Goal: Navigation & Orientation: Find specific page/section

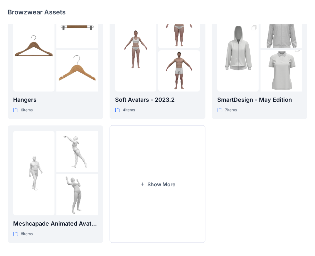
scroll to position [159, 0]
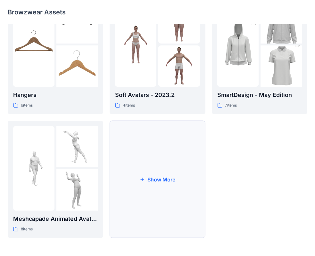
click at [175, 144] on button "Show More" at bounding box center [156, 179] width 95 height 117
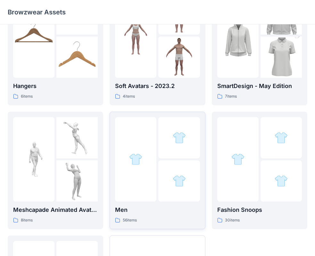
scroll to position [255, 0]
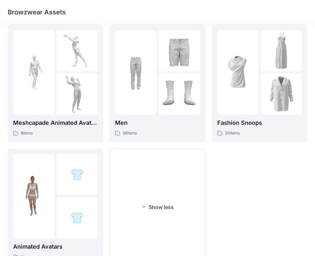
click at [247, 199] on div "Avatars 26 items SmartDesign - May Edition 7 items Fashion Snoops 30 items" at bounding box center [259, 21] width 95 height 489
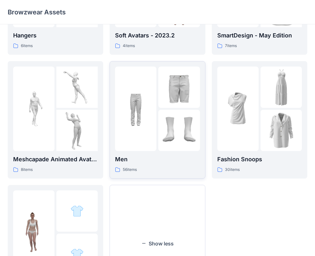
click at [171, 115] on img at bounding box center [178, 130] width 41 height 41
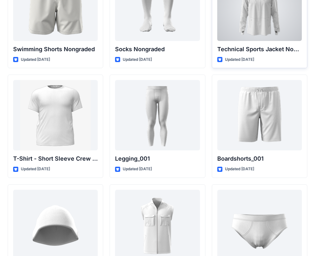
scroll to position [1061, 0]
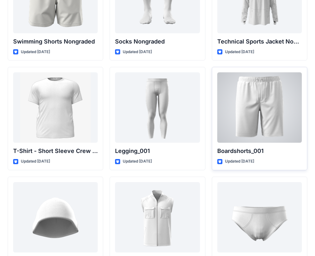
click at [255, 99] on div at bounding box center [259, 107] width 84 height 70
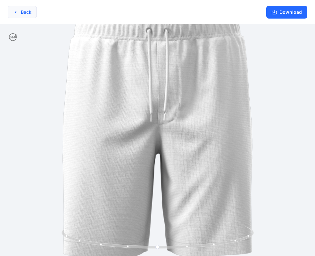
click at [18, 8] on button "Back" at bounding box center [22, 12] width 29 height 12
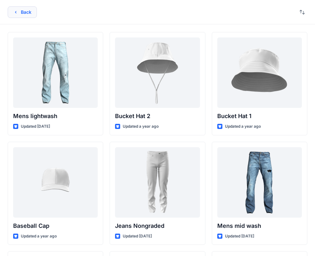
click at [22, 15] on button "Back" at bounding box center [22, 12] width 29 height 12
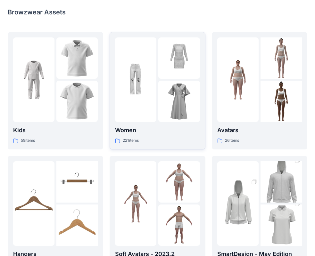
click at [147, 87] on img at bounding box center [135, 79] width 41 height 41
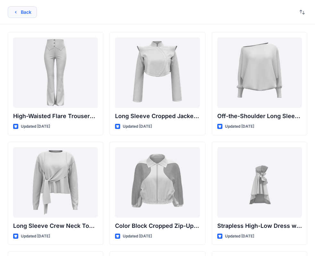
click at [28, 12] on button "Back" at bounding box center [22, 12] width 29 height 12
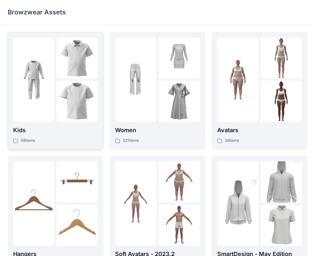
click at [83, 95] on img at bounding box center [76, 101] width 41 height 41
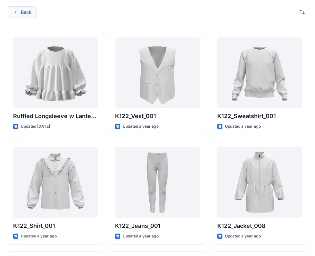
click at [27, 16] on button "Back" at bounding box center [22, 12] width 29 height 12
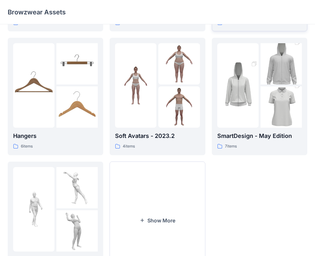
scroll to position [128, 0]
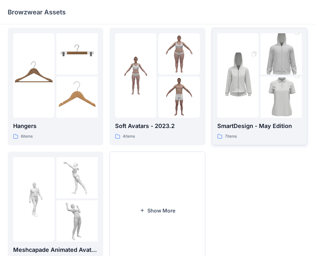
click at [246, 127] on p "SmartDesign - May Edition" at bounding box center [259, 126] width 84 height 9
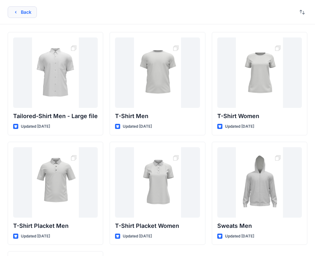
click at [19, 11] on button "Back" at bounding box center [22, 12] width 29 height 12
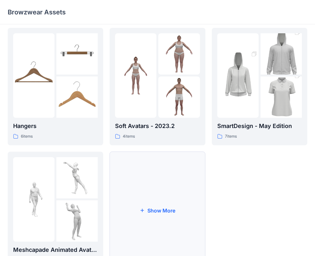
scroll to position [159, 0]
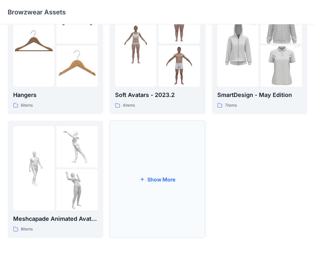
click at [125, 170] on button "Show More" at bounding box center [156, 179] width 95 height 117
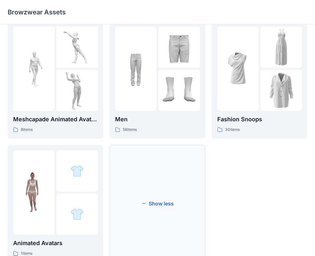
scroll to position [283, 0]
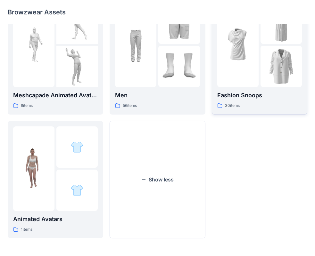
click at [254, 72] on div at bounding box center [237, 45] width 41 height 84
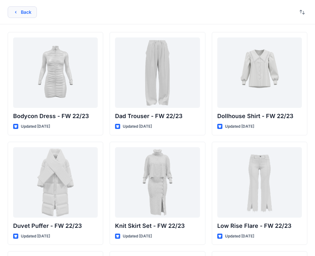
click at [15, 11] on icon "button" at bounding box center [15, 12] width 5 height 5
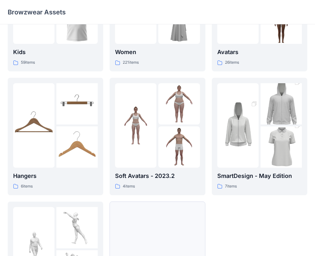
scroll to position [159, 0]
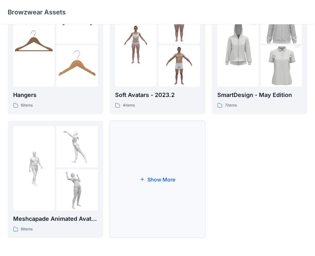
click at [169, 200] on button "Show More" at bounding box center [156, 179] width 95 height 117
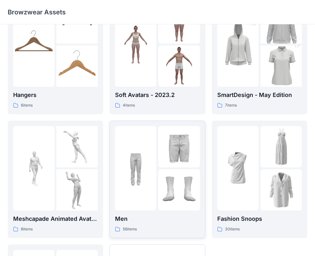
click at [151, 191] on div at bounding box center [135, 168] width 41 height 84
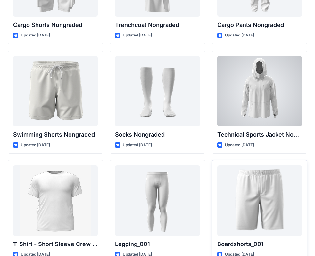
scroll to position [1023, 0]
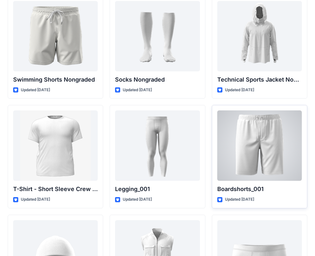
click at [282, 156] on div at bounding box center [259, 145] width 84 height 70
